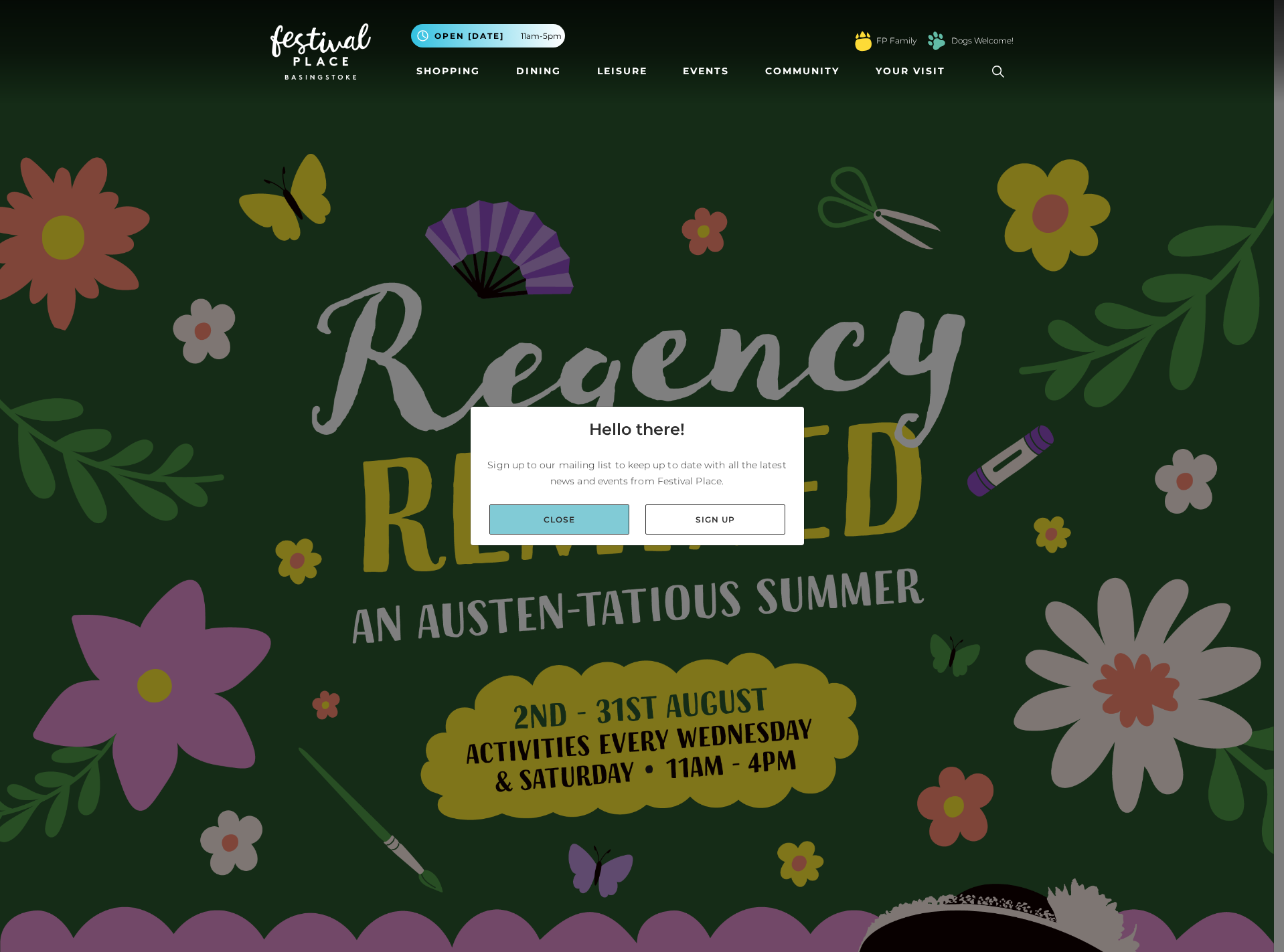
click at [512, 521] on link "Close" at bounding box center [559, 519] width 140 height 30
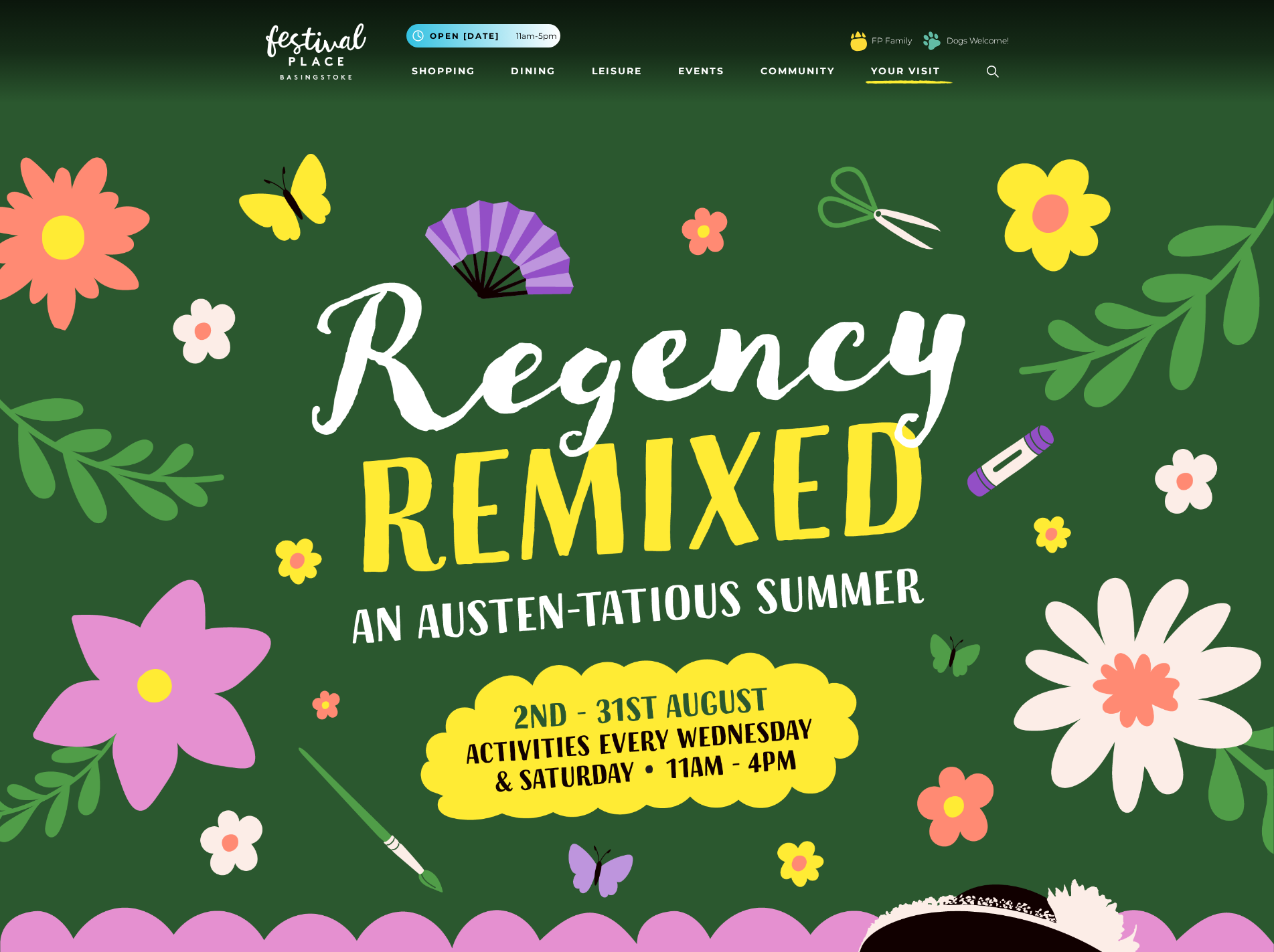
click at [887, 78] on span "Your Visit" at bounding box center [906, 71] width 69 height 14
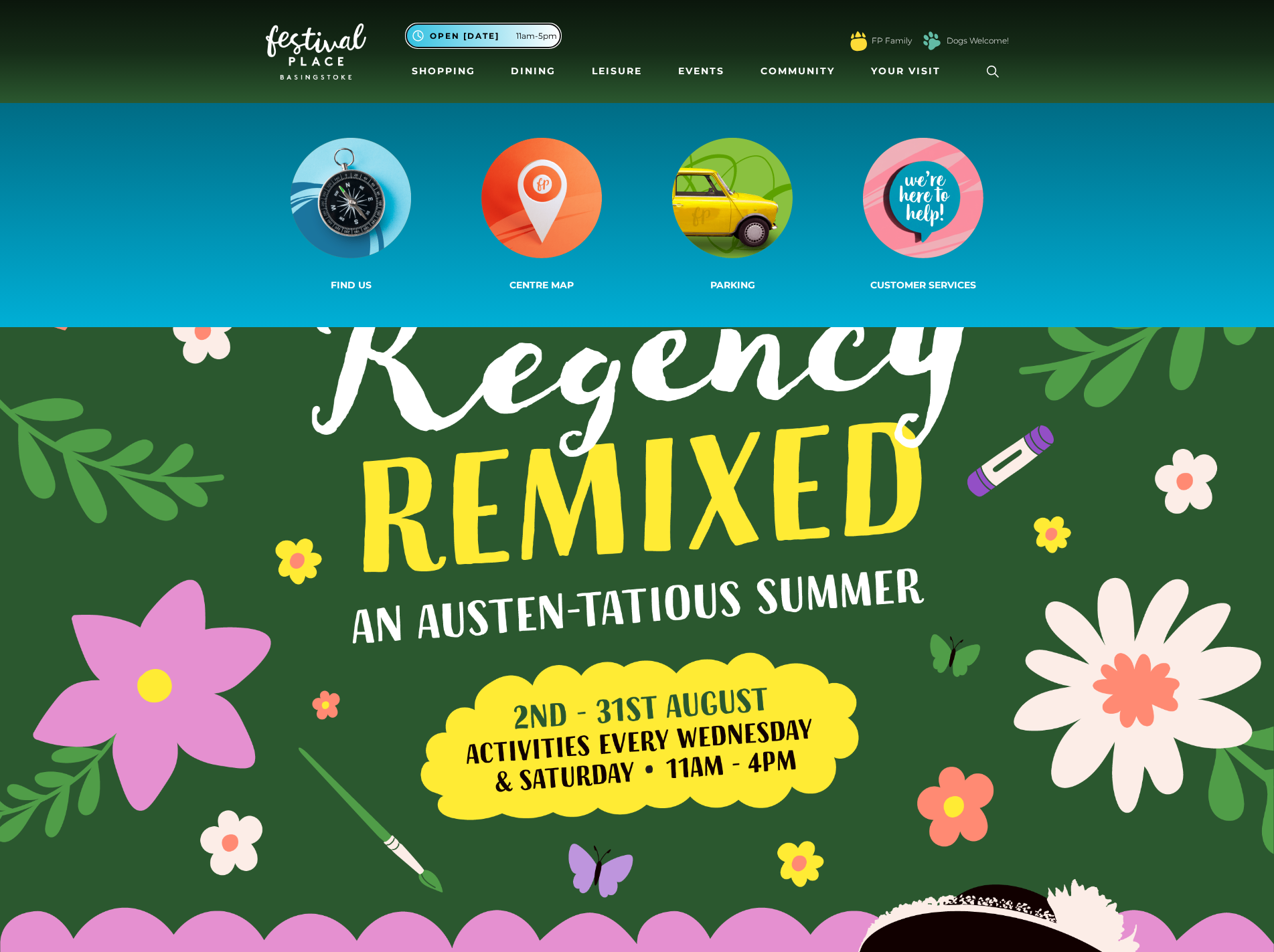
click at [519, 40] on span "11am-5pm" at bounding box center [536, 36] width 41 height 12
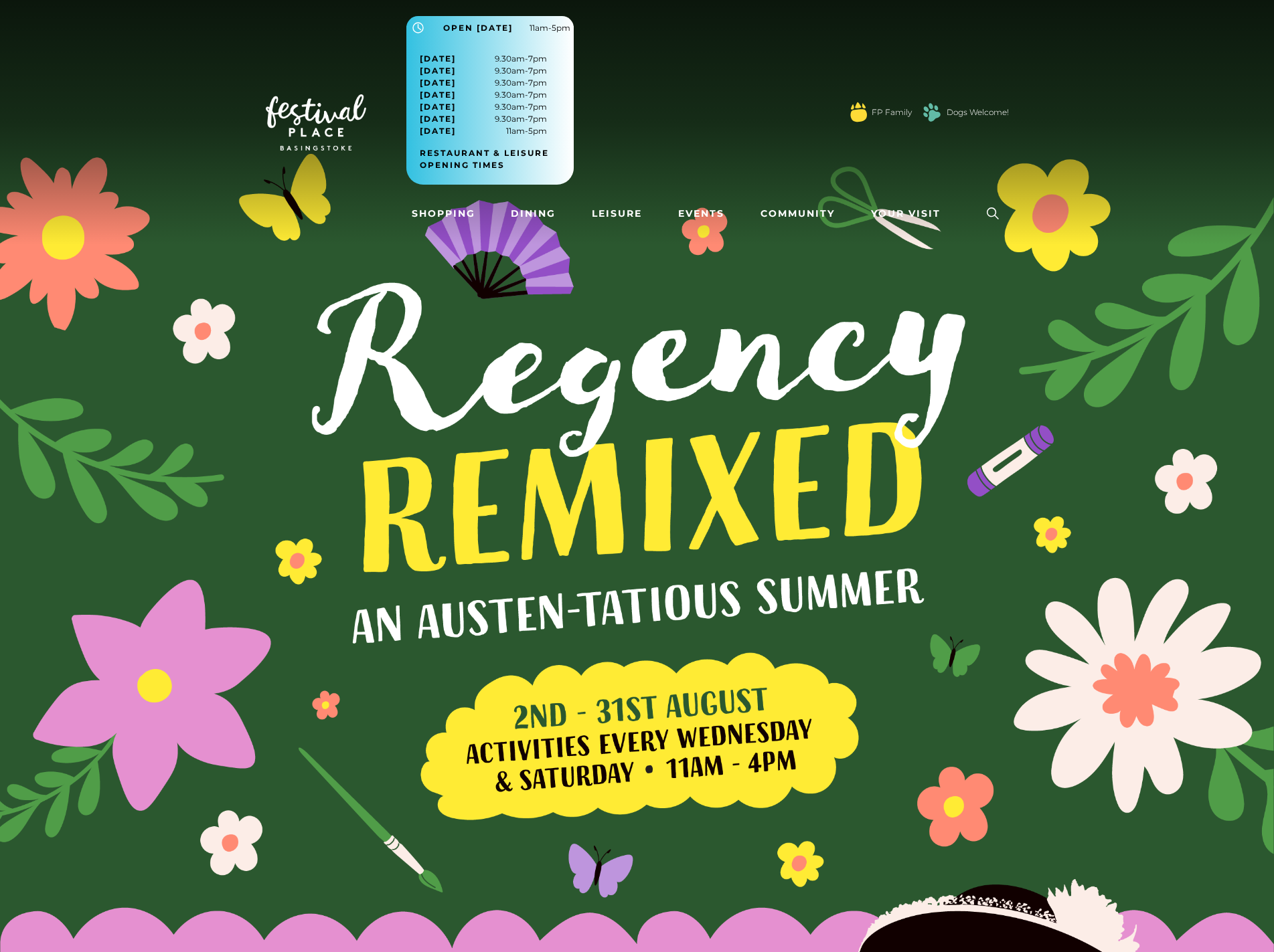
click at [686, 98] on div ".st5{fill:none;stroke:#FFFFFF;stroke-width:2.29;stroke-miterlimit:10;} Open [DA…" at bounding box center [707, 107] width 603 height 182
click at [907, 215] on span "Your Visit" at bounding box center [906, 213] width 69 height 14
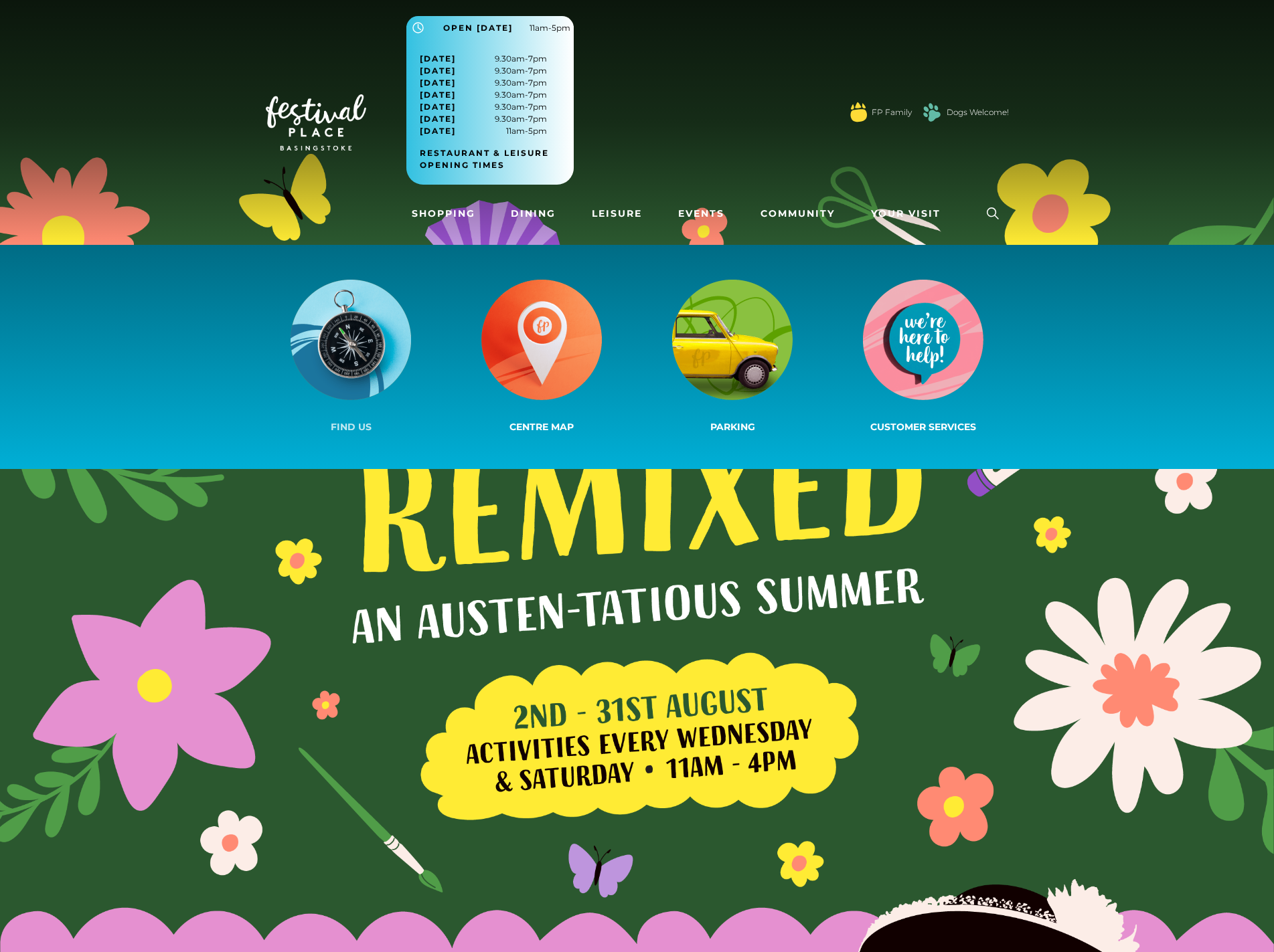
click at [389, 358] on img at bounding box center [350, 339] width 120 height 120
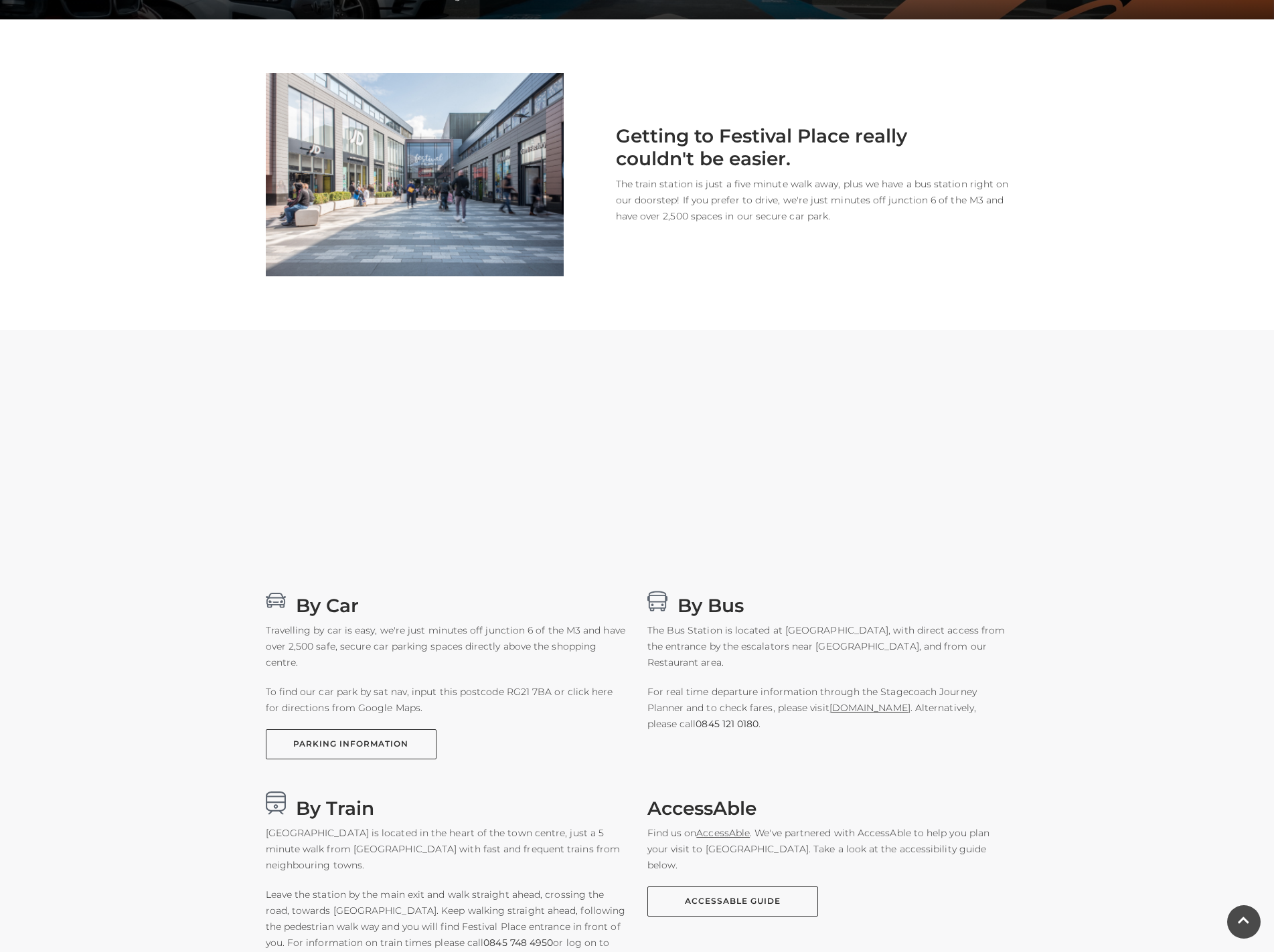
scroll to position [335, 0]
